Goal: Check status: Check status

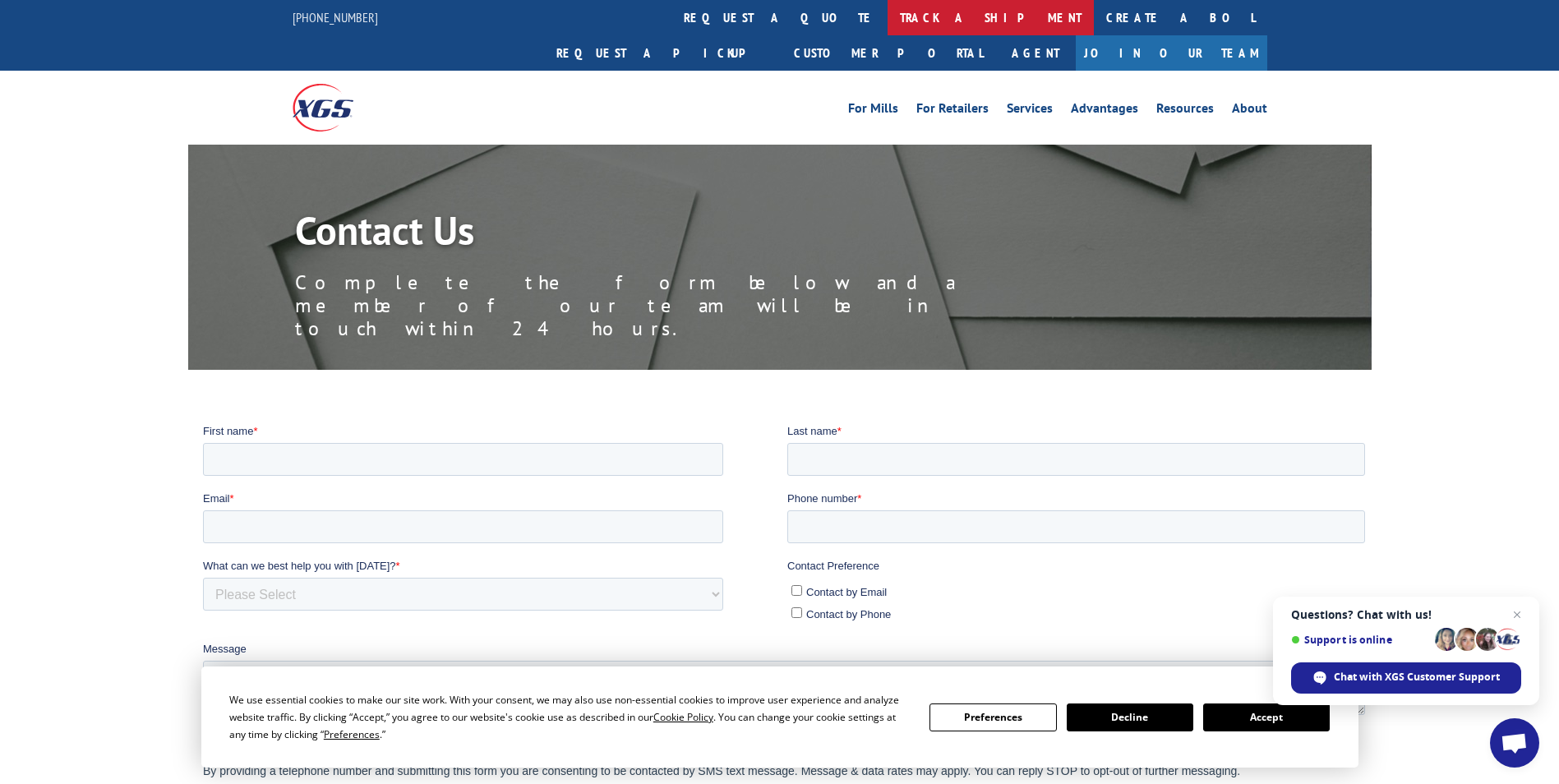
click at [887, 20] on link "track a shipment" at bounding box center [991, 17] width 207 height 36
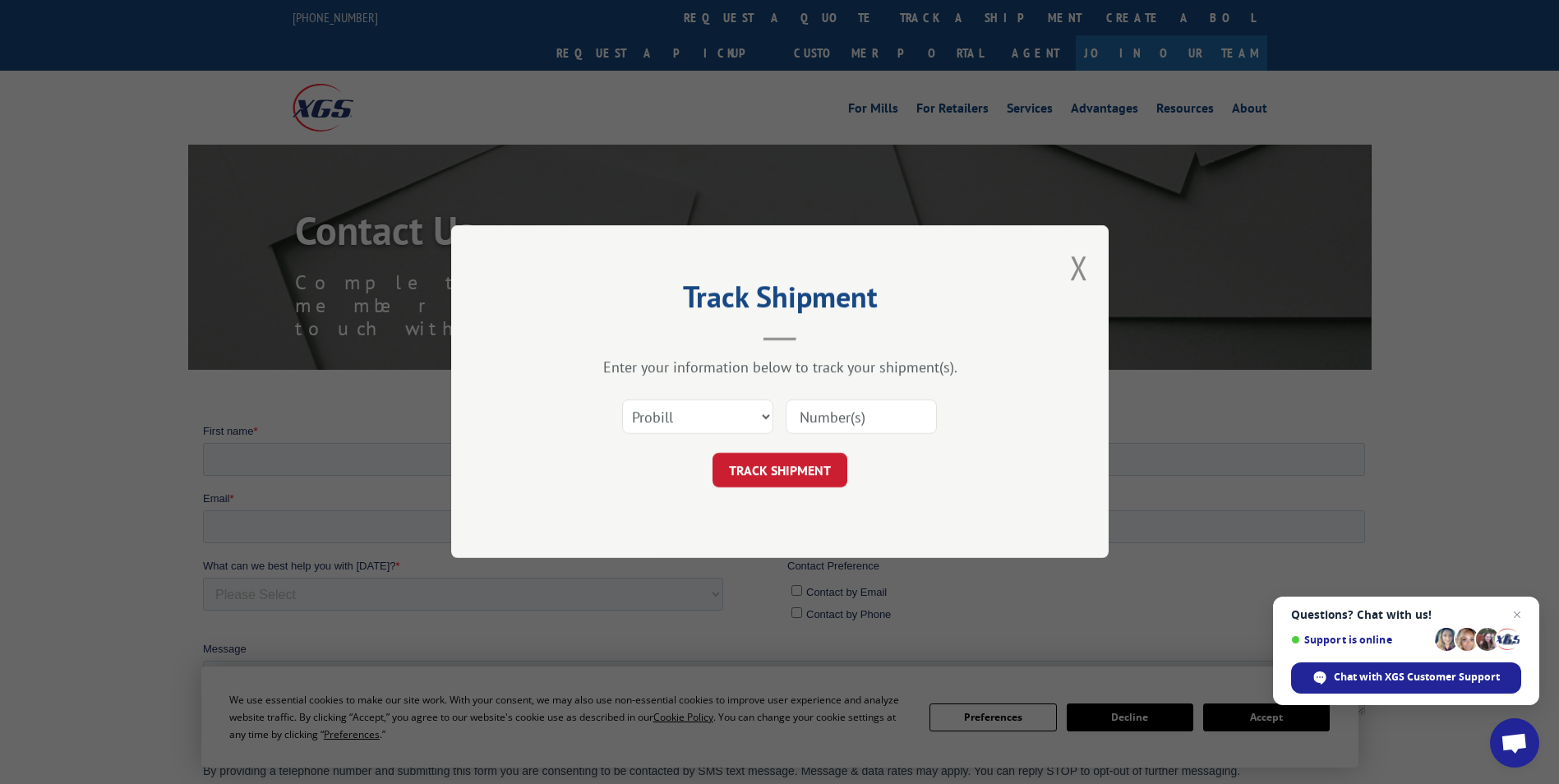
click at [808, 424] on input at bounding box center [861, 417] width 151 height 35
paste input "33936586"
type input "33936586"
click at [791, 472] on button "TRACK SHIPMENT" at bounding box center [779, 471] width 135 height 35
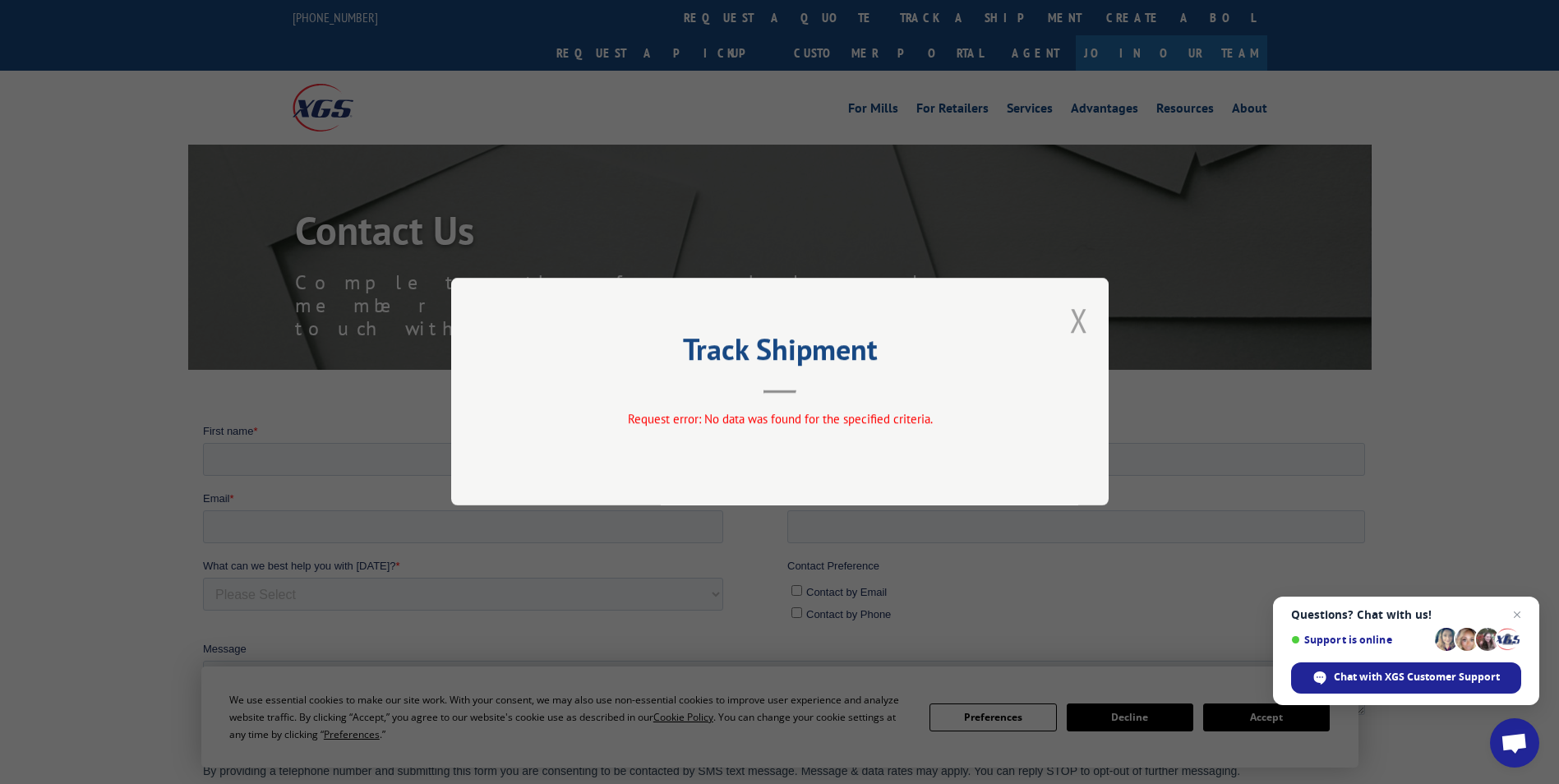
click at [1080, 327] on button "Close modal" at bounding box center [1079, 320] width 18 height 44
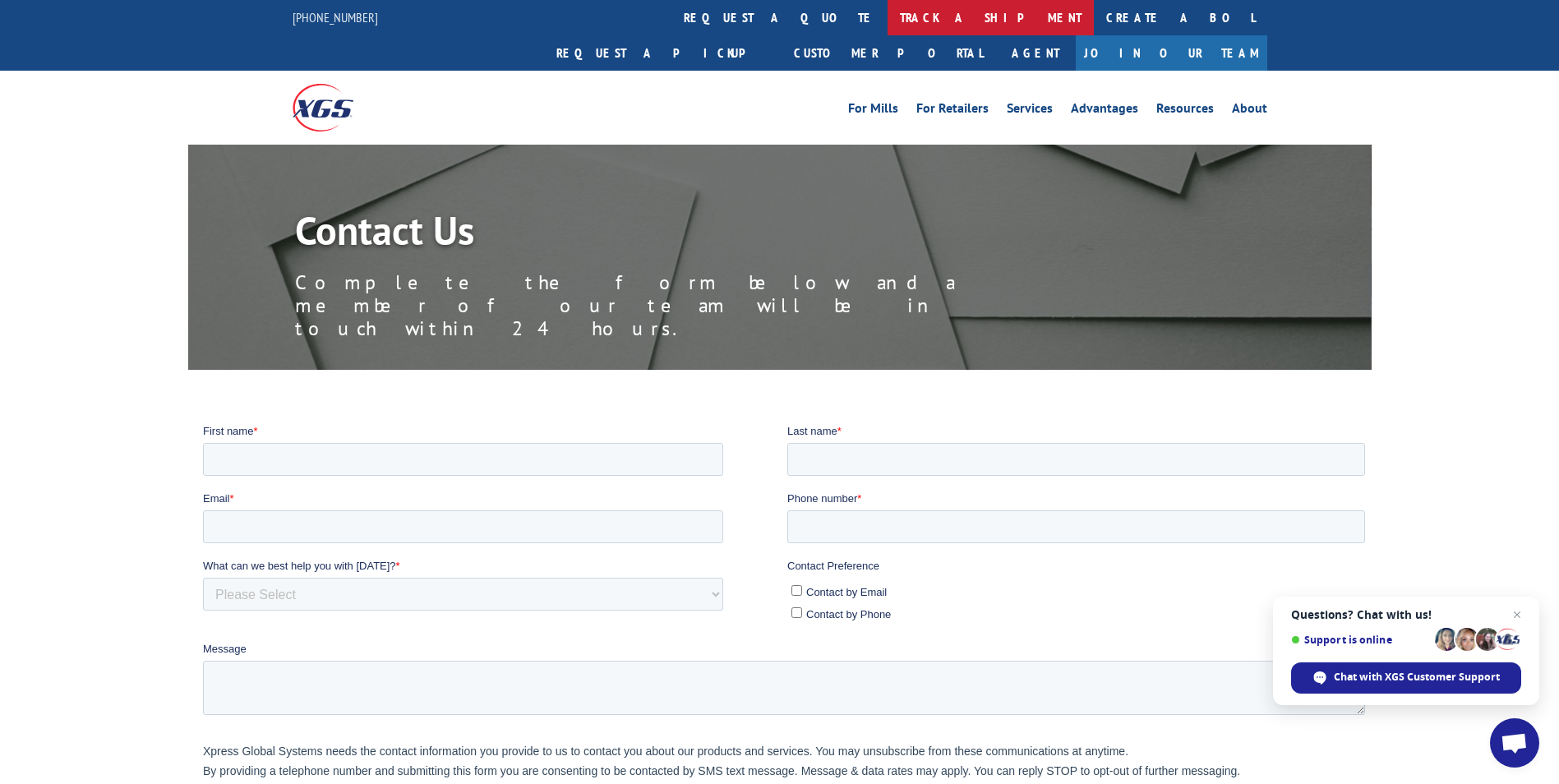
click at [887, 16] on link "track a shipment" at bounding box center [991, 17] width 207 height 36
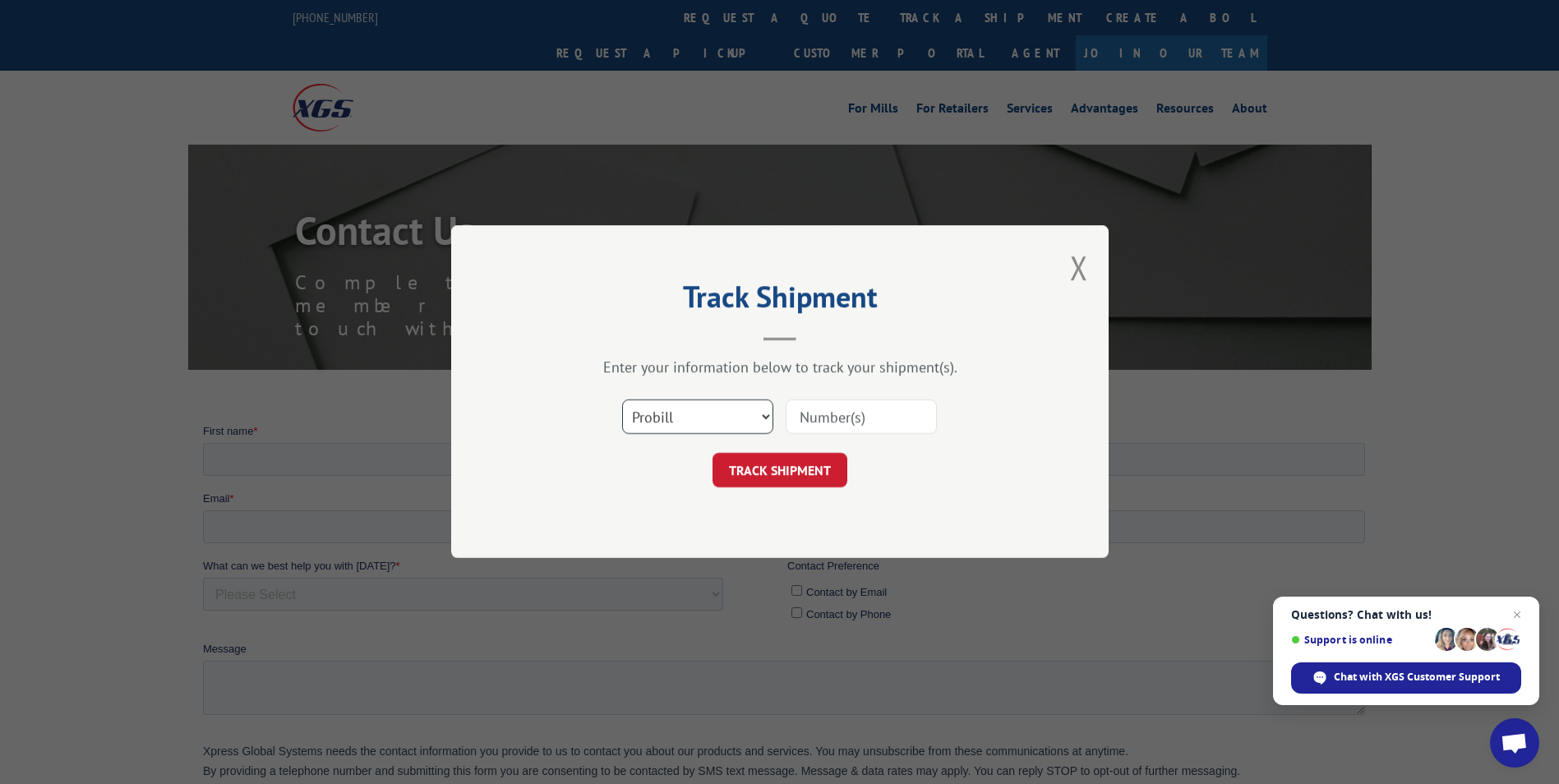
click at [767, 416] on select "Select category... Probill BOL PO" at bounding box center [697, 417] width 151 height 35
select select "bol"
click at [622, 400] on select "Select category... Probill BOL PO" at bounding box center [697, 417] width 151 height 35
click at [805, 412] on input at bounding box center [861, 417] width 151 height 35
paste input "33936586"
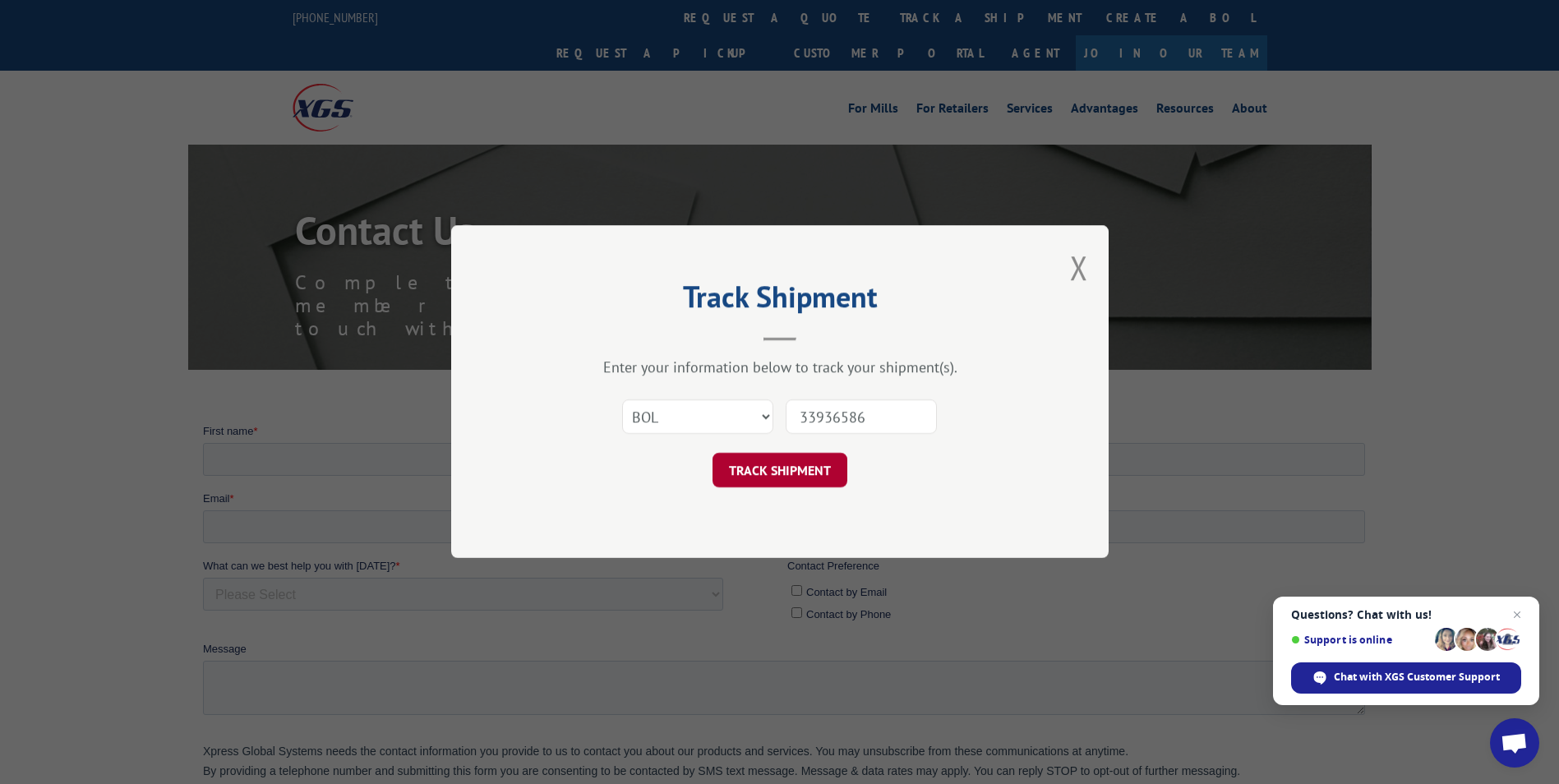
type input "33936586"
click at [785, 462] on button "TRACK SHIPMENT" at bounding box center [779, 471] width 135 height 35
